Goal: Information Seeking & Learning: Learn about a topic

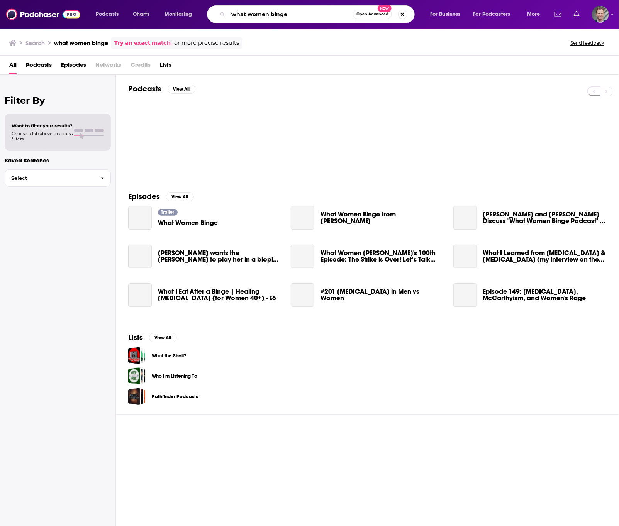
click at [311, 17] on input "what women binge" at bounding box center [290, 14] width 125 height 12
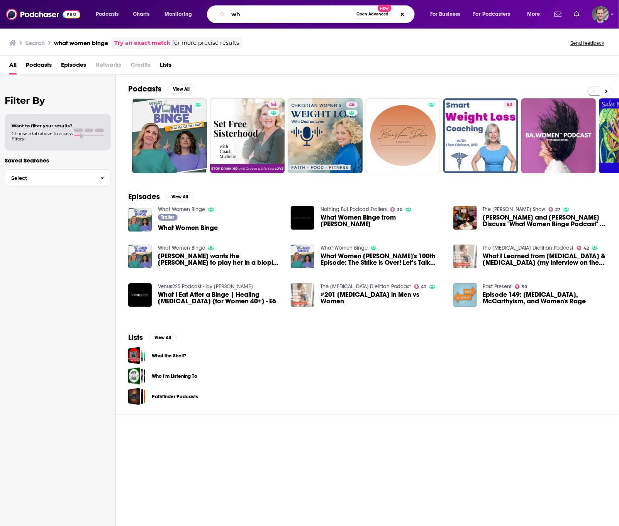
type input "w"
type input "[PERSON_NAME]"
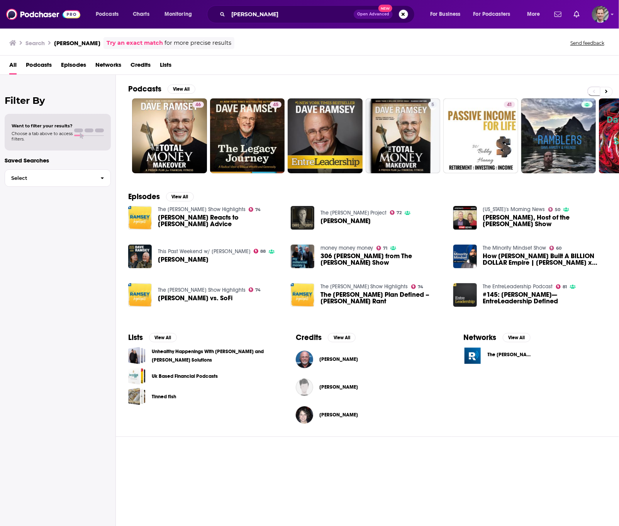
click at [182, 219] on span "[PERSON_NAME] Reacts to [PERSON_NAME] Advice" at bounding box center [219, 220] width 123 height 13
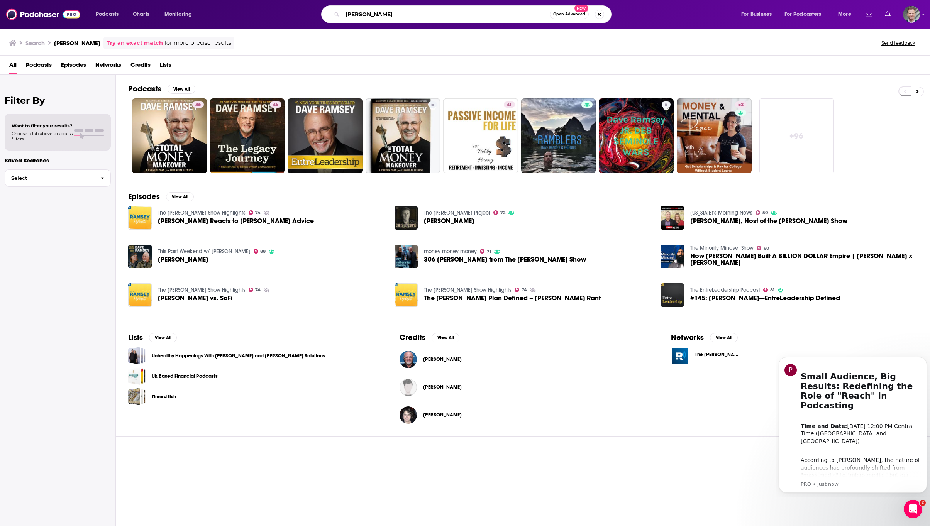
click at [401, 17] on input "[PERSON_NAME]" at bounding box center [445, 14] width 207 height 12
type input "[PERSON_NAME] podcast"
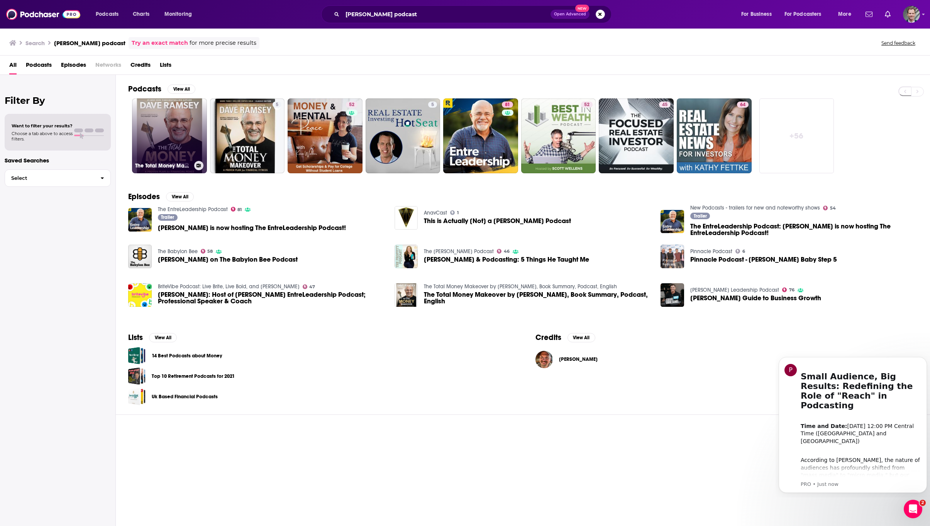
click at [148, 136] on link "The Total Money Makeover by [PERSON_NAME], Book Summary, Podcast, English" at bounding box center [169, 135] width 75 height 75
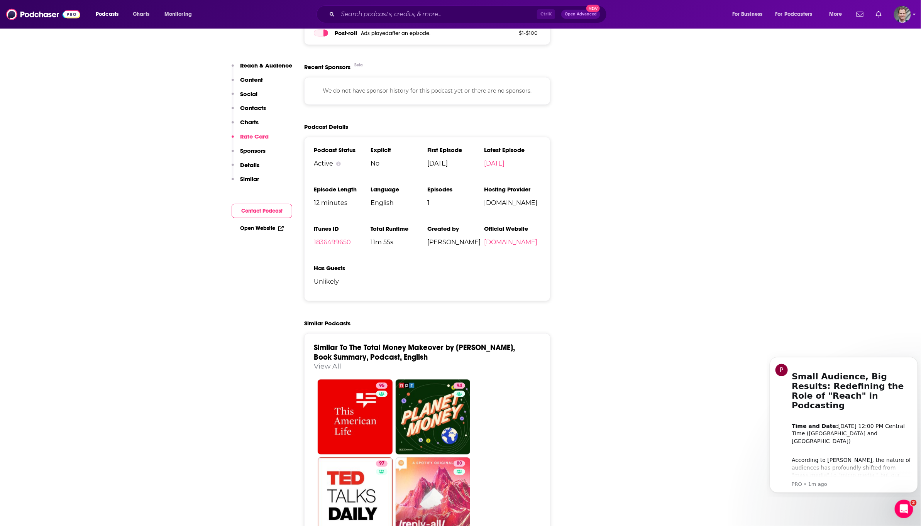
scroll to position [695, 0]
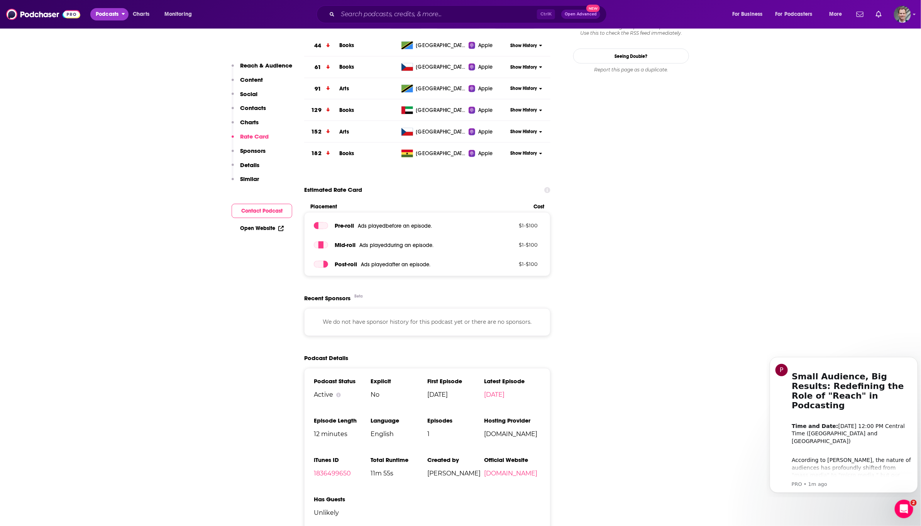
click at [106, 15] on span "Podcasts" at bounding box center [107, 14] width 23 height 11
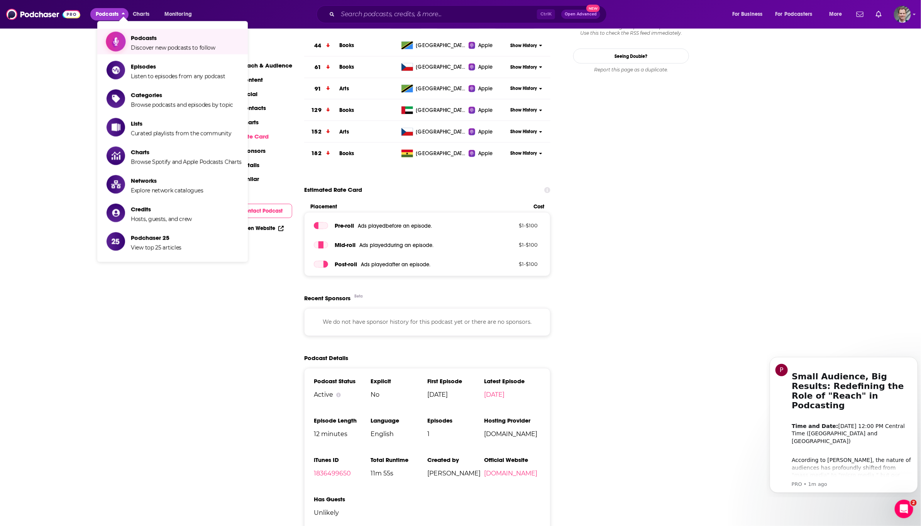
click at [125, 41] on link "Podcasts Discover new podcasts to follow" at bounding box center [174, 41] width 135 height 19
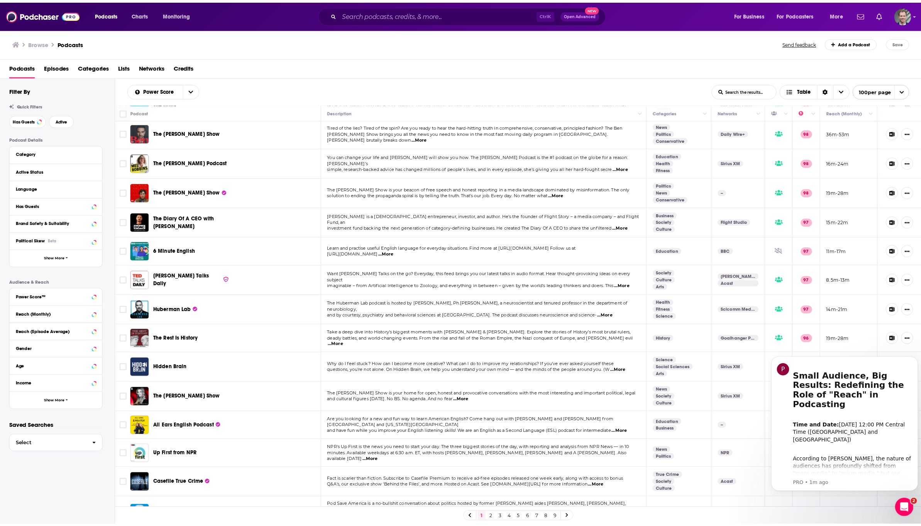
scroll to position [232, 0]
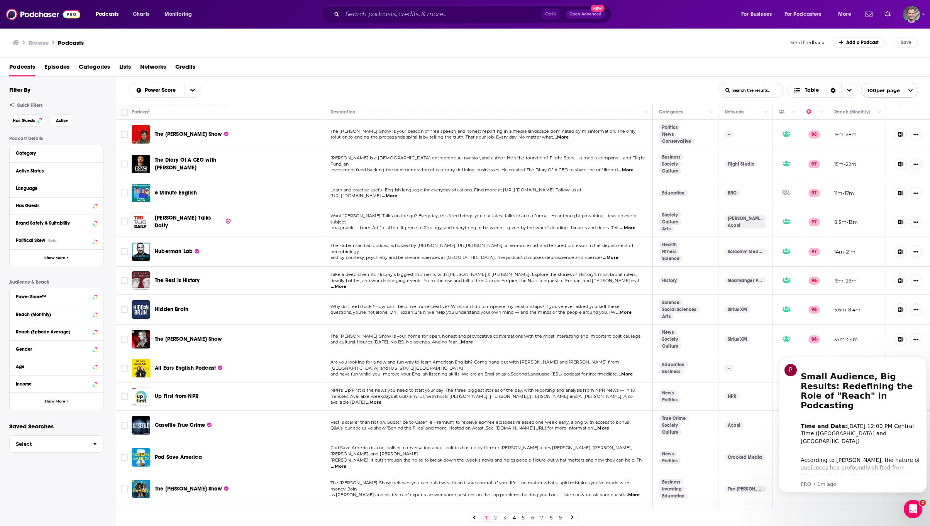
click at [168, 488] on span "The [PERSON_NAME] Show" at bounding box center [188, 488] width 67 height 7
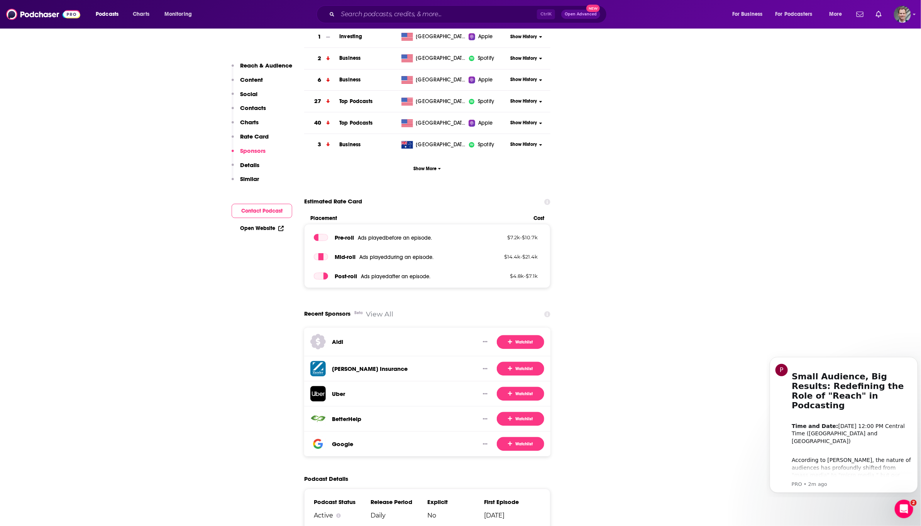
scroll to position [1274, 0]
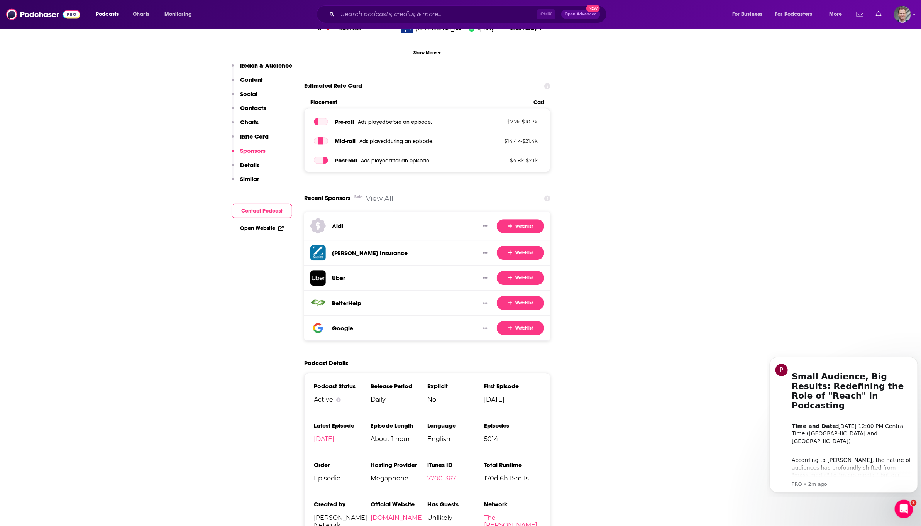
click at [315, 245] on img at bounding box center [317, 252] width 15 height 15
